Goal: Understand process/instructions: Learn about a topic

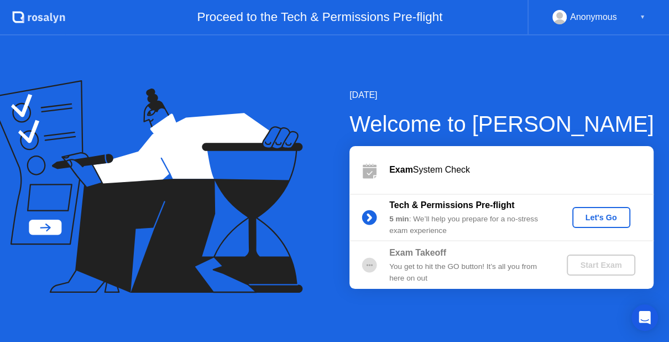
click at [599, 225] on button "Let's Go" at bounding box center [601, 217] width 58 height 21
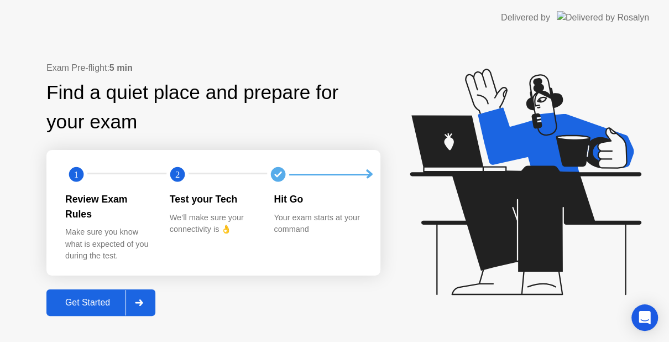
click at [59, 297] on div "Get Started" at bounding box center [88, 302] width 76 height 10
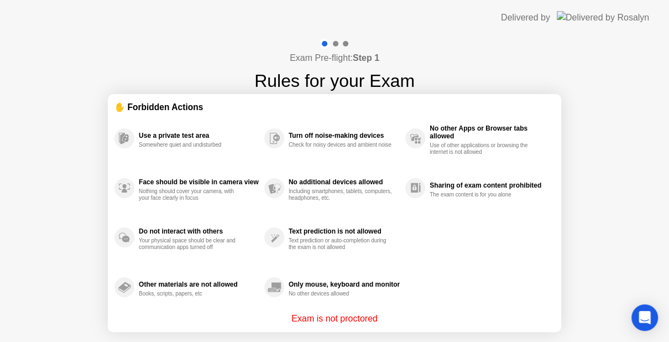
click at [324, 320] on p "Exam is not proctored" at bounding box center [334, 318] width 86 height 13
click at [334, 44] on div at bounding box center [336, 44] width 6 height 6
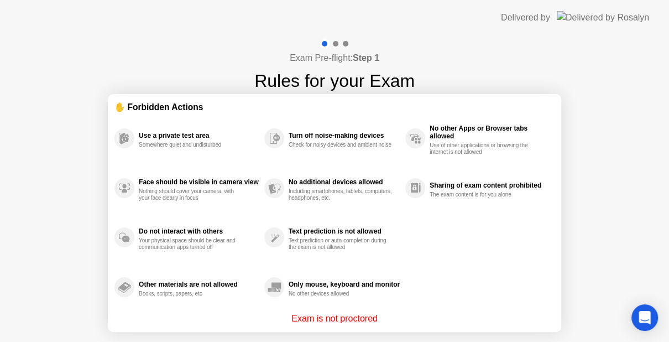
click at [362, 217] on div "Text prediction is not allowed Text prediction or auto-completion during the ex…" at bounding box center [334, 238] width 141 height 50
click at [355, 318] on p "Exam is not proctored" at bounding box center [334, 318] width 86 height 13
drag, startPoint x: 355, startPoint y: 318, endPoint x: 414, endPoint y: 274, distance: 73.9
click at [414, 274] on div "✋ Forbidden Actions Use a private test area Somewhere quiet and undisturbed Fac…" at bounding box center [334, 213] width 440 height 224
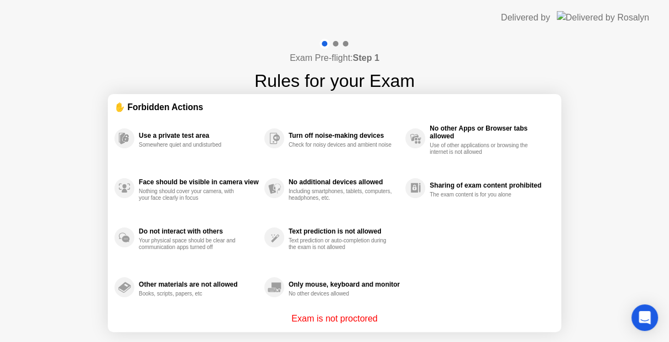
click at [426, 232] on div "Use a private test area Somewhere quiet and undisturbed Face should be visible …" at bounding box center [334, 212] width 440 height 198
click at [334, 180] on div "No additional devices allowed" at bounding box center [344, 182] width 111 height 8
click at [365, 315] on p "Exam is not proctored" at bounding box center [334, 318] width 86 height 13
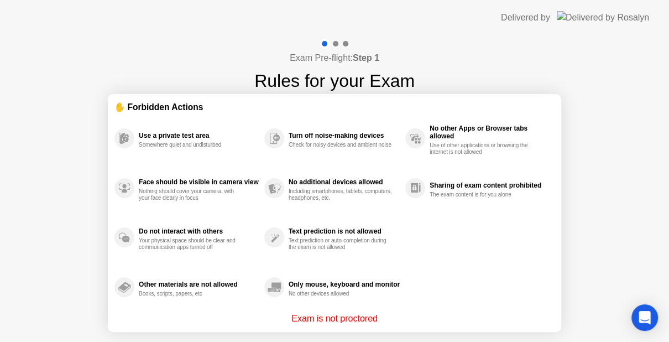
click at [343, 328] on section "✋ Forbidden Actions Use a private test area Somewhere quiet and undisturbed Fac…" at bounding box center [334, 213] width 453 height 238
click at [401, 202] on div "No additional devices allowed Including smartphones, tablets, computers, headph…" at bounding box center [334, 188] width 141 height 50
drag, startPoint x: 401, startPoint y: 202, endPoint x: 431, endPoint y: 179, distance: 38.6
click at [431, 179] on div "Use a private test area Somewhere quiet and undisturbed Face should be visible …" at bounding box center [334, 212] width 440 height 198
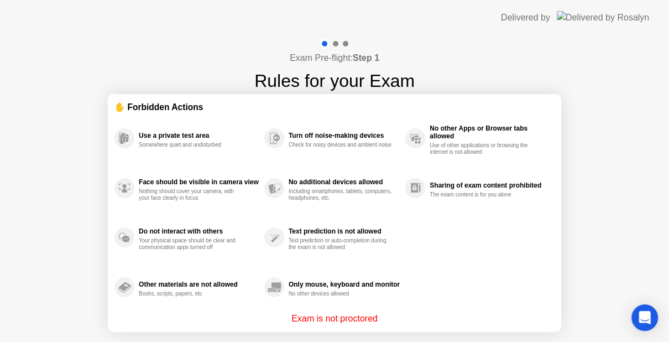
click at [431, 179] on div "Sharing of exam content prohibited The exam content is for you alone" at bounding box center [489, 188] width 119 height 20
click at [645, 315] on icon "Open Intercom Messenger" at bounding box center [644, 317] width 13 height 14
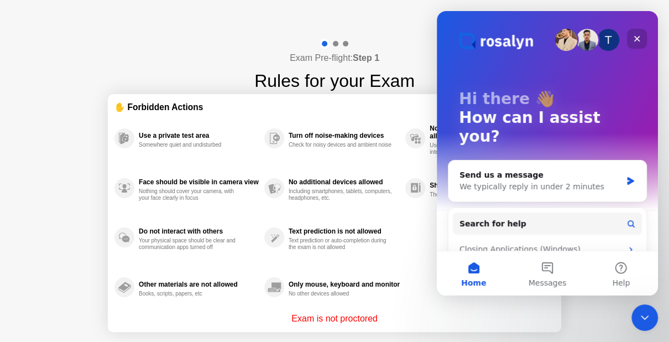
click at [643, 30] on div "Close" at bounding box center [637, 39] width 20 height 20
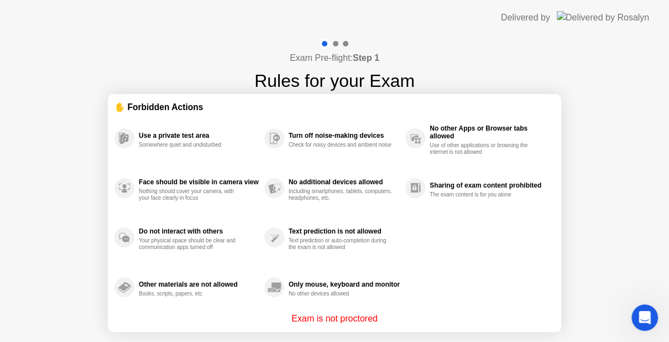
click at [349, 318] on p "Exam is not proctored" at bounding box center [334, 318] width 86 height 13
click at [362, 281] on div "Only mouse, keyboard and monitor" at bounding box center [344, 284] width 111 height 8
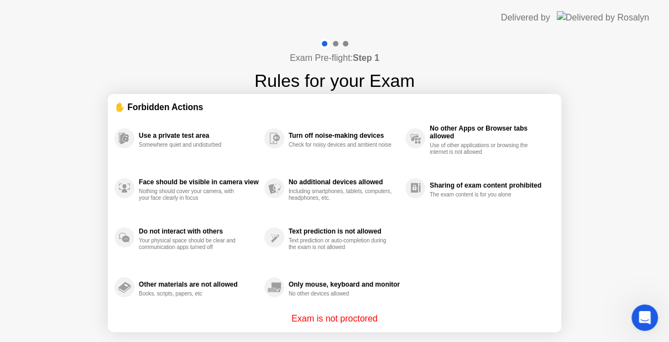
click at [358, 317] on p "Exam is not proctored" at bounding box center [334, 318] width 86 height 13
click at [187, 114] on div "Use a private test area Somewhere quiet and undisturbed" at bounding box center [189, 138] width 150 height 50
click at [354, 75] on h1 "Rules for your Exam" at bounding box center [334, 80] width 160 height 27
click at [349, 316] on p "Exam is not proctored" at bounding box center [334, 318] width 86 height 13
click at [332, 201] on div "No additional devices allowed Including smartphones, tablets, computers, headph…" at bounding box center [334, 188] width 141 height 50
